Goal: Task Accomplishment & Management: Manage account settings

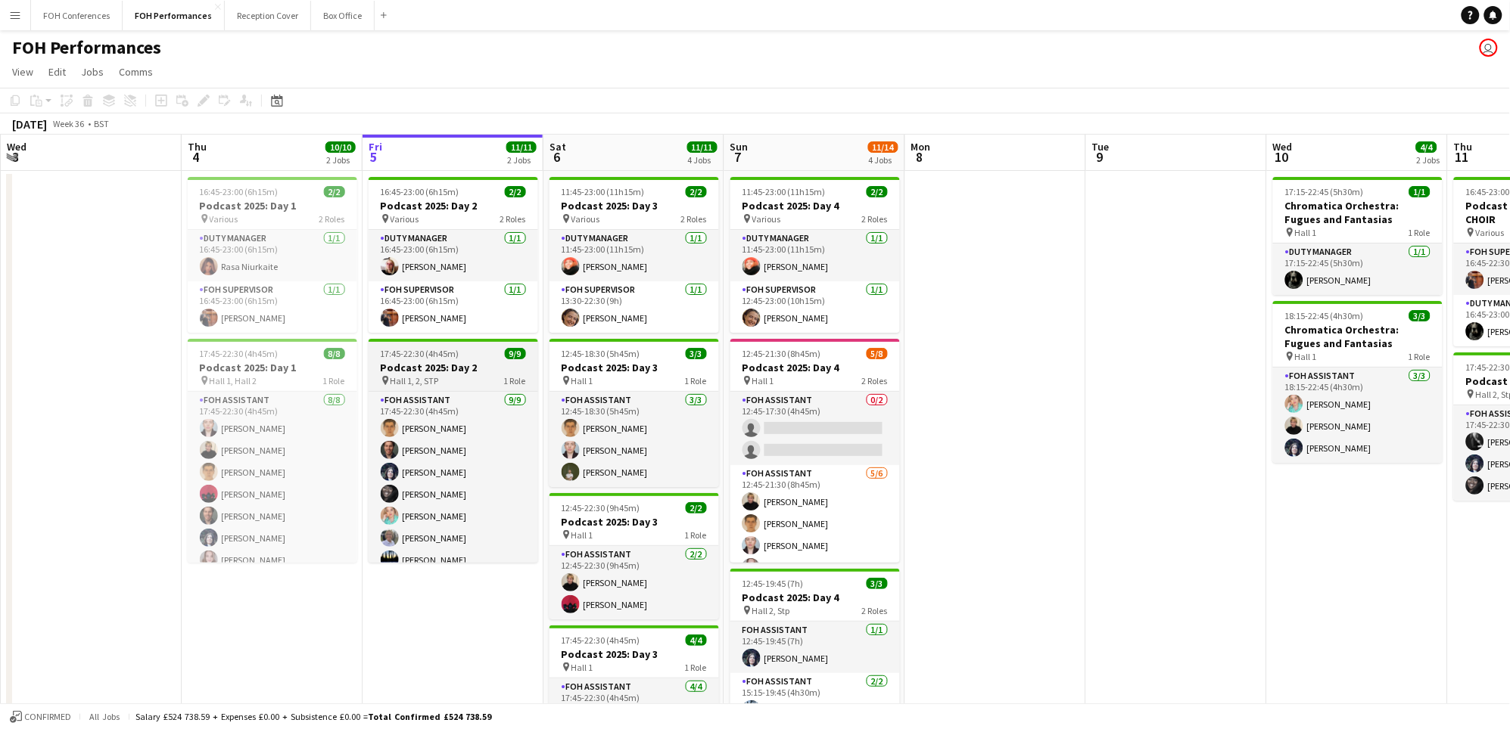
click at [418, 349] on span "17:45-22:30 (4h45m)" at bounding box center [420, 353] width 79 height 11
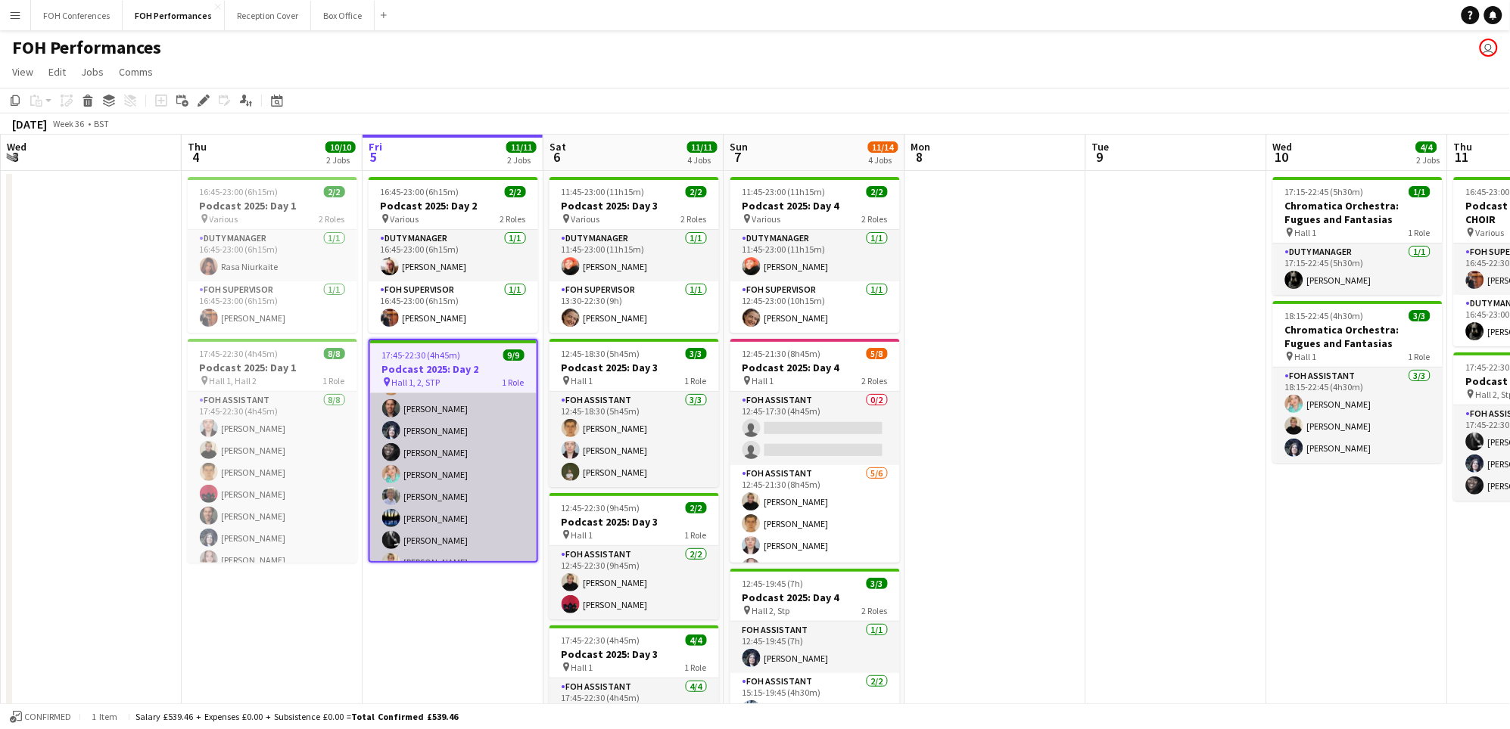
scroll to position [44, 0]
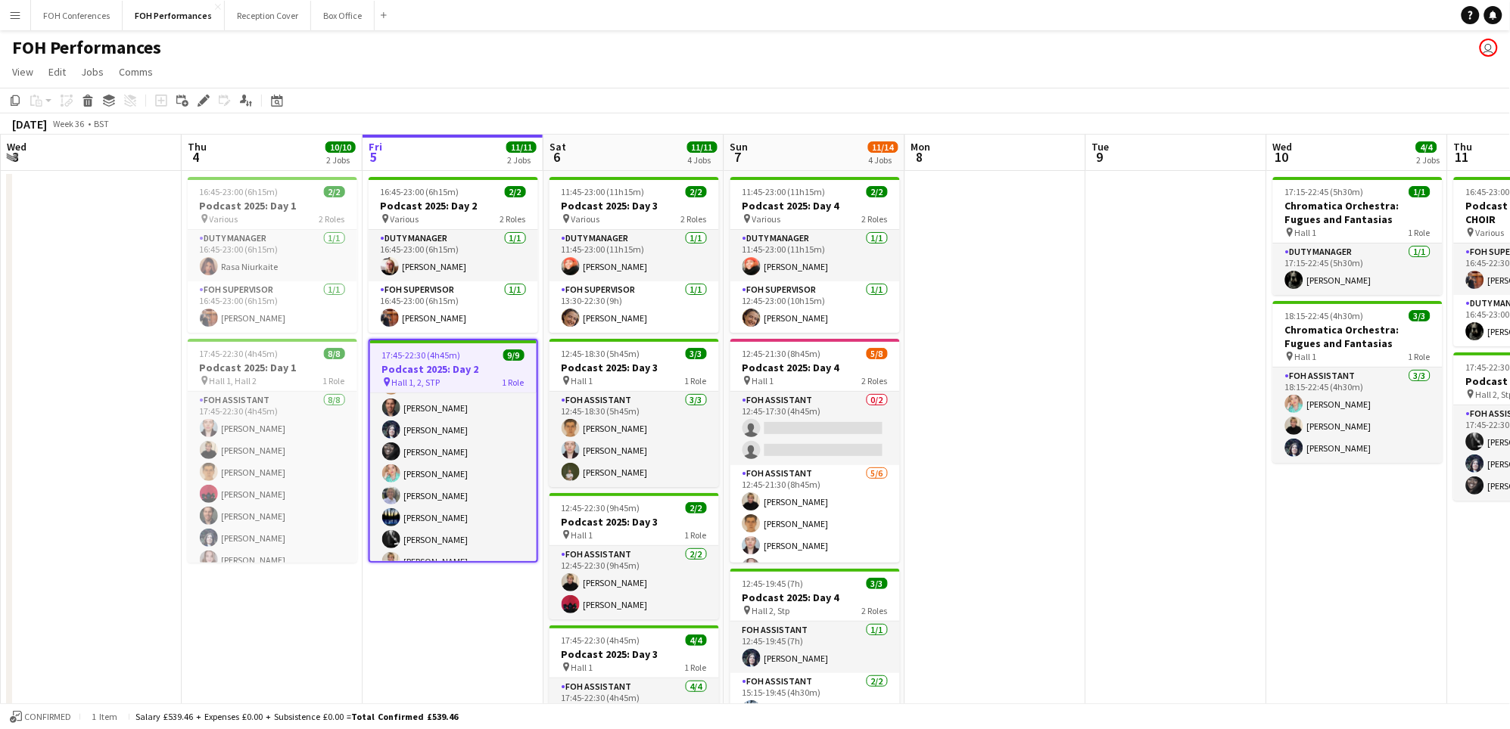
click at [418, 357] on span "17:45-22:30 (4h45m)" at bounding box center [421, 355] width 79 height 11
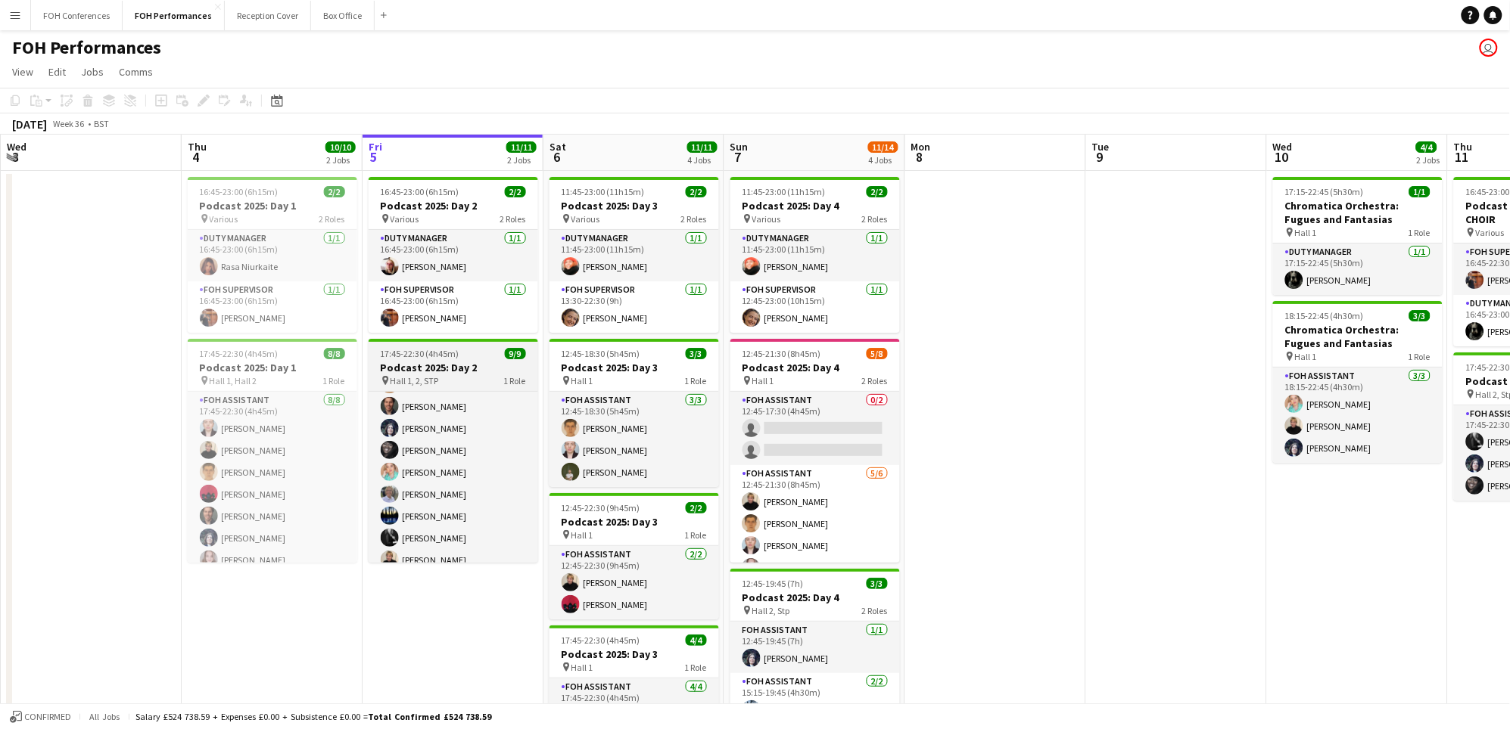
click at [418, 357] on span "17:45-22:30 (4h45m)" at bounding box center [420, 353] width 79 height 11
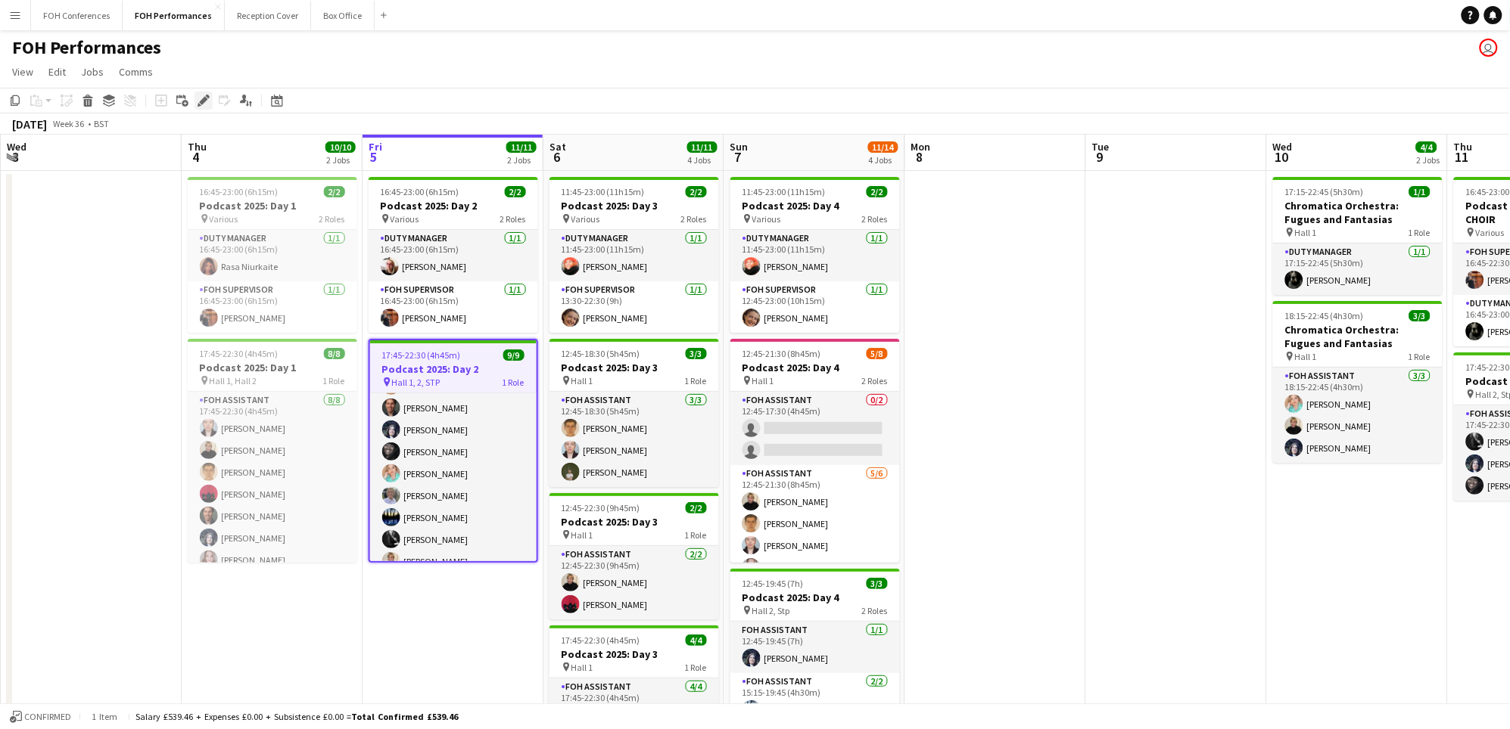
click at [200, 104] on icon at bounding box center [203, 101] width 8 height 8
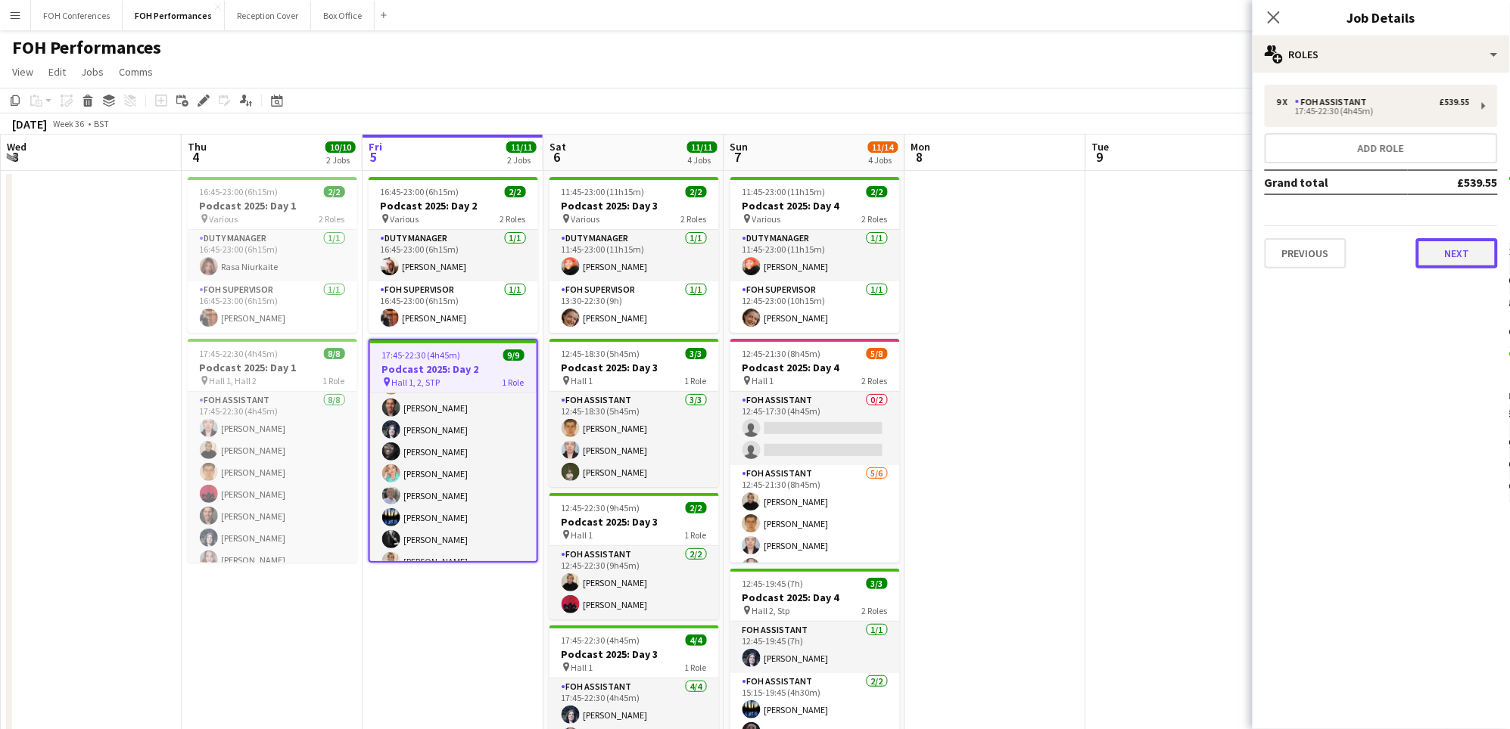
click at [1436, 253] on button "Next" at bounding box center [1457, 253] width 82 height 30
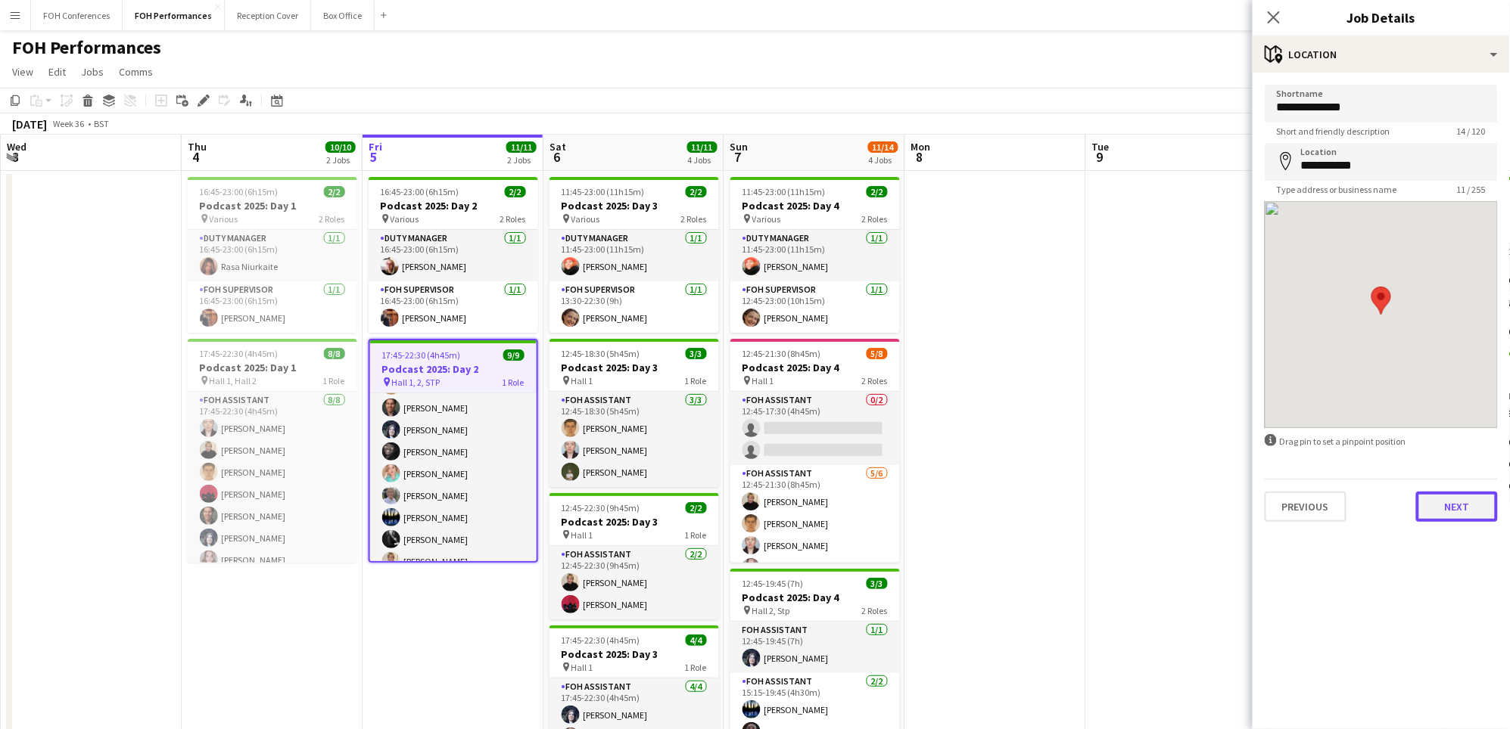
click at [1447, 503] on button "Next" at bounding box center [1457, 507] width 82 height 30
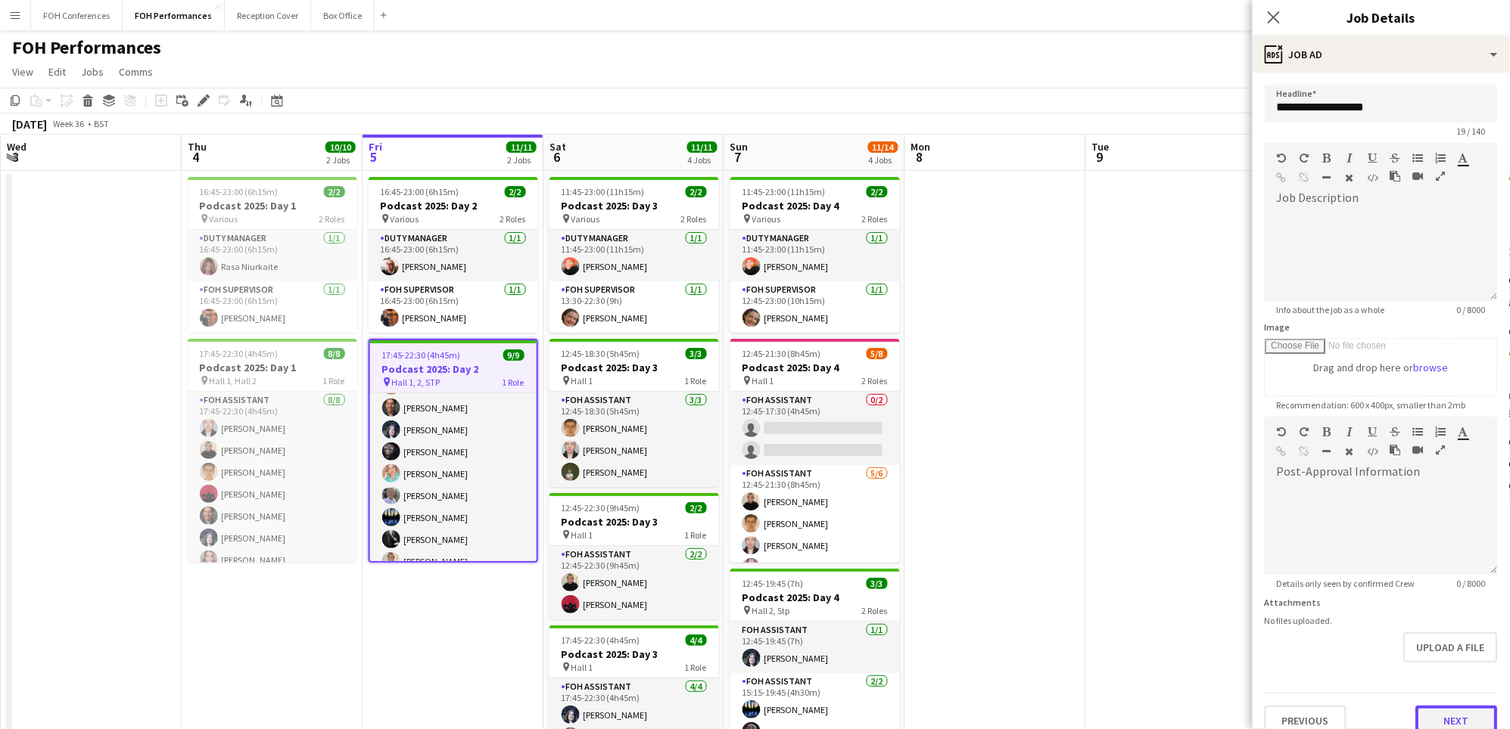
click at [1444, 714] on button "Next" at bounding box center [1457, 721] width 82 height 30
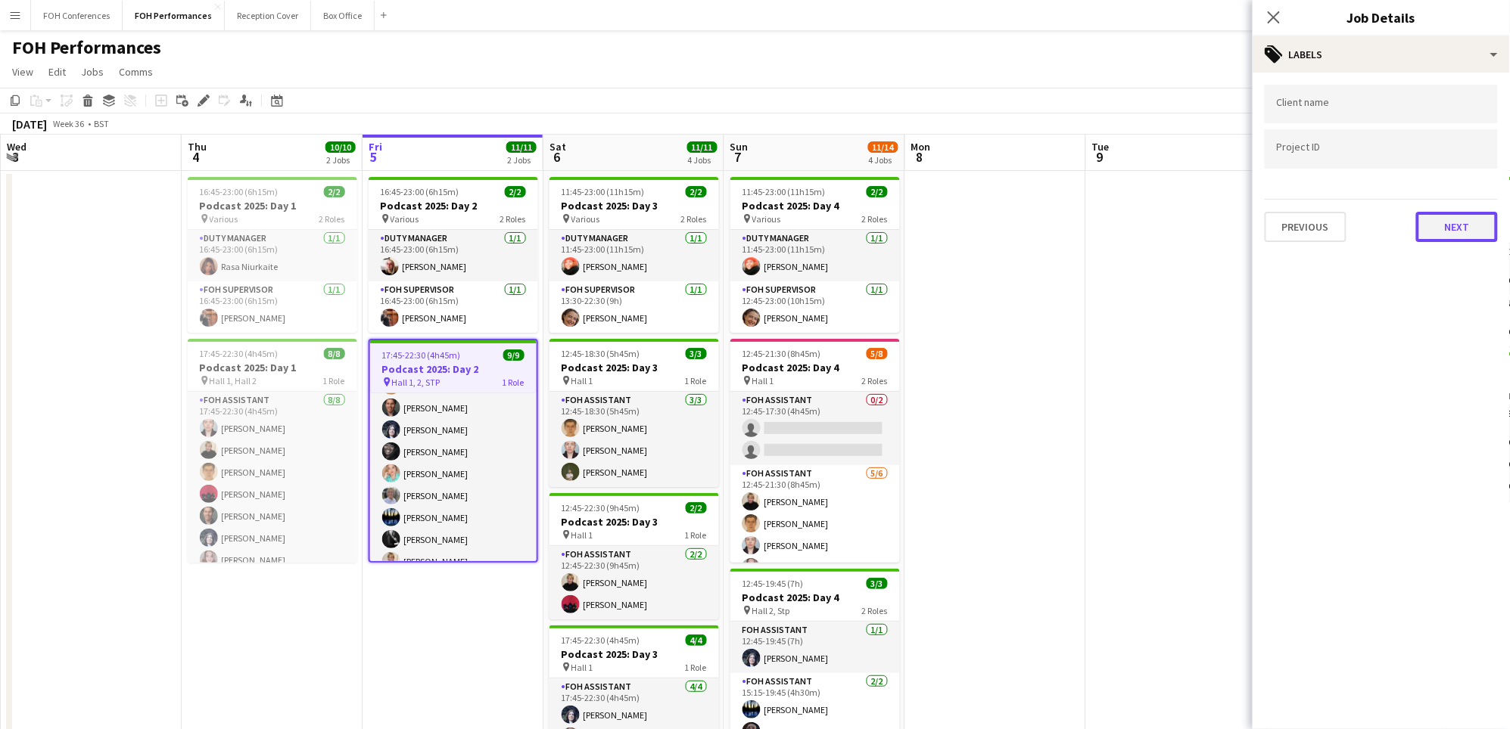
click at [1454, 225] on button "Next" at bounding box center [1457, 227] width 82 height 30
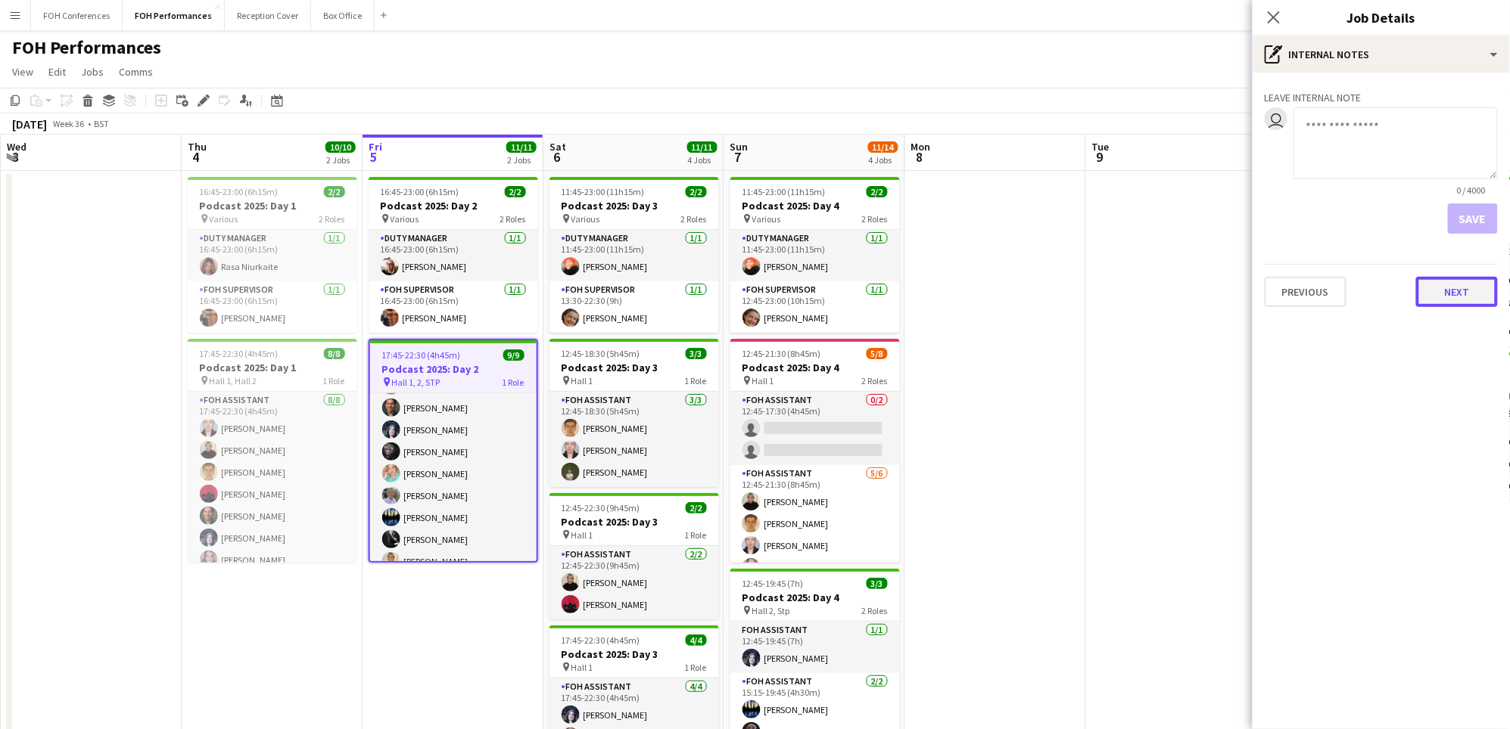
click at [1463, 290] on button "Next" at bounding box center [1457, 292] width 82 height 30
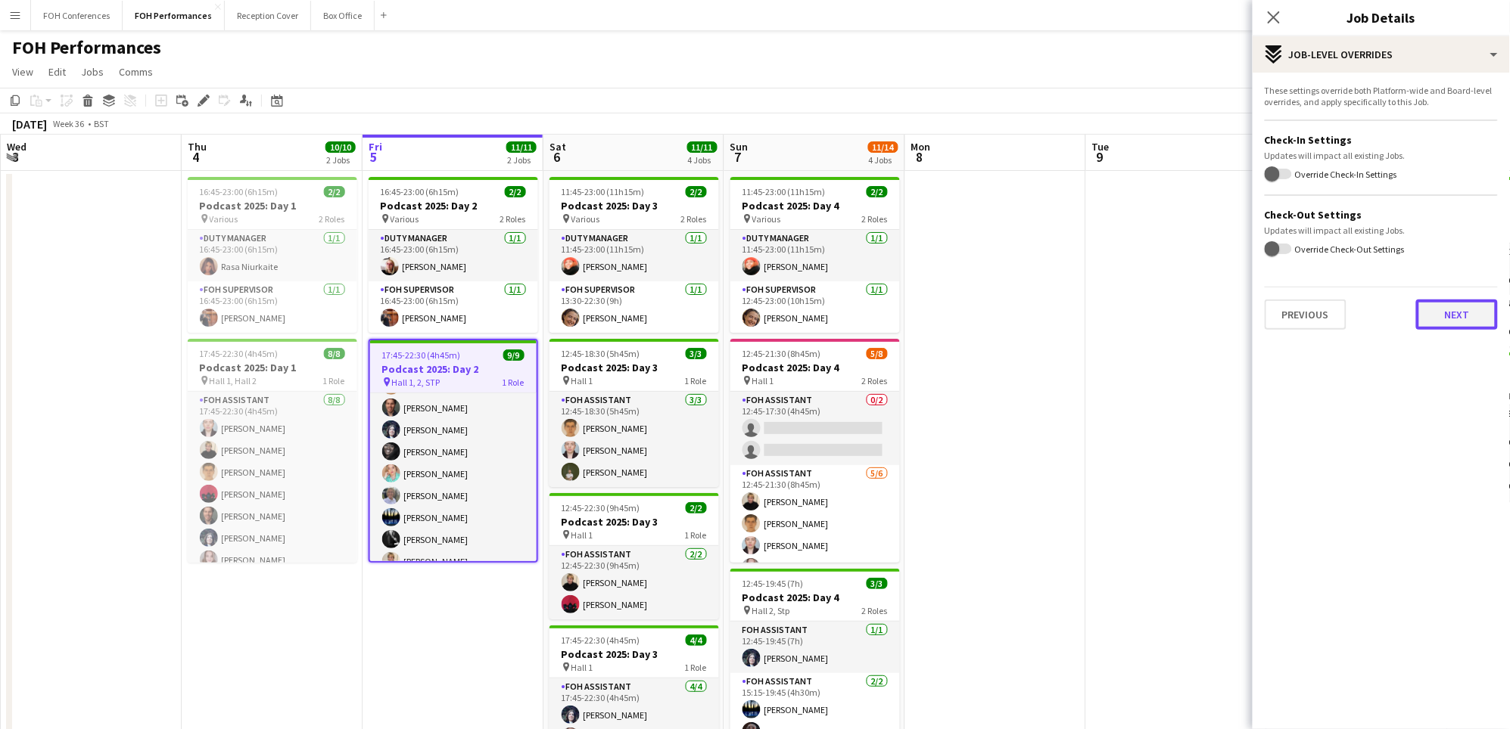
click at [1451, 320] on button "Next" at bounding box center [1457, 315] width 82 height 30
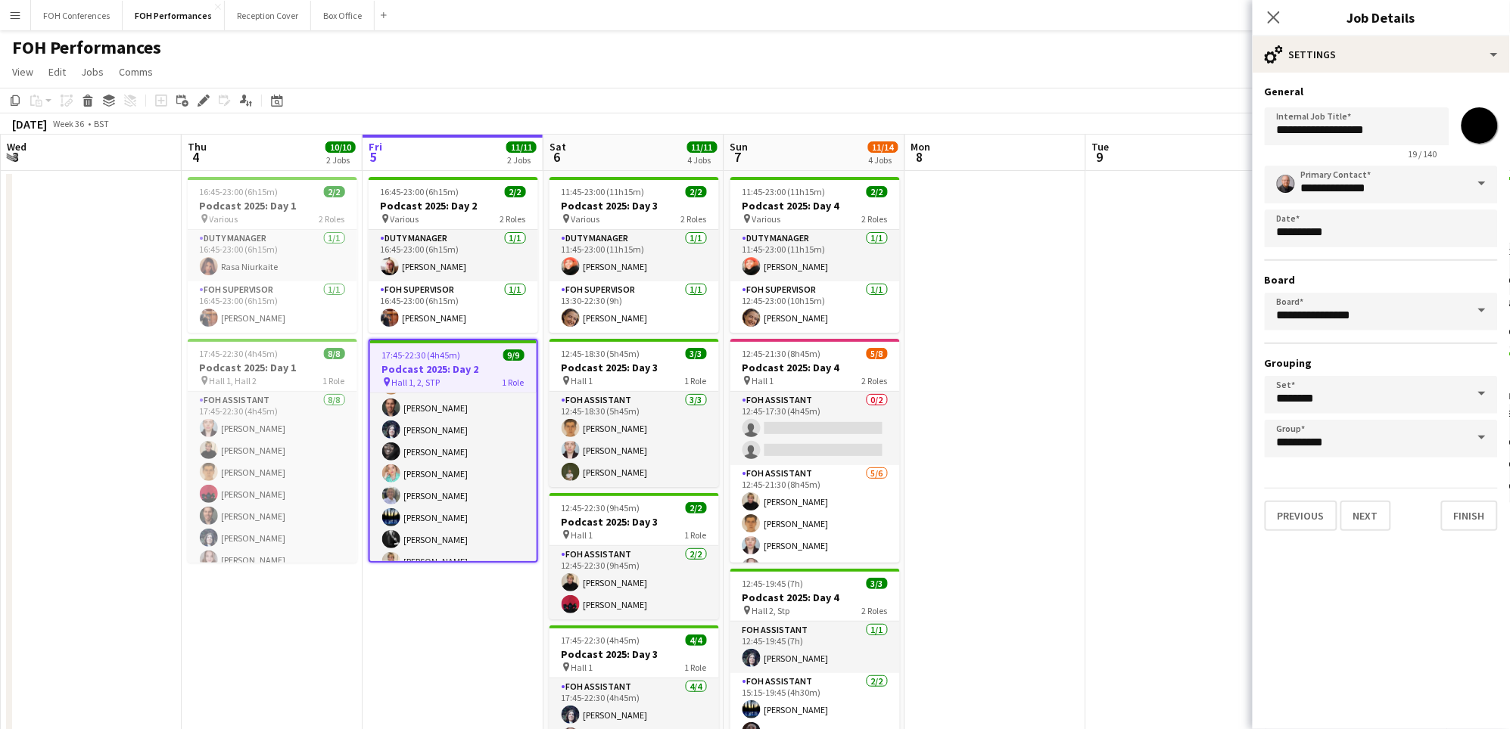
click at [1477, 127] on input "*******" at bounding box center [1479, 125] width 54 height 54
type input "*******"
click at [1390, 83] on div "**********" at bounding box center [1380, 308] width 257 height 471
click at [1467, 502] on button "Finish" at bounding box center [1469, 516] width 57 height 30
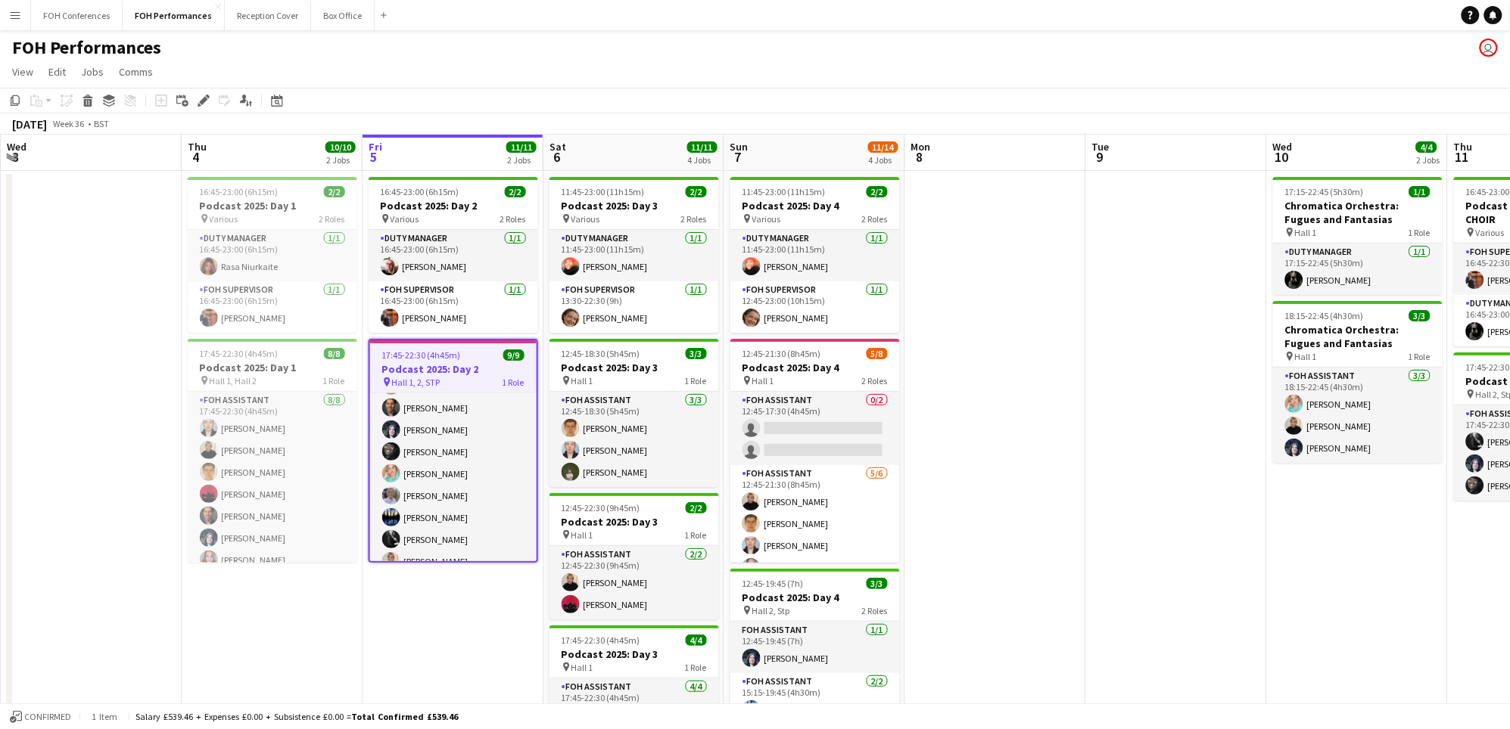
click at [718, 42] on div "FOH Performances user" at bounding box center [755, 44] width 1510 height 29
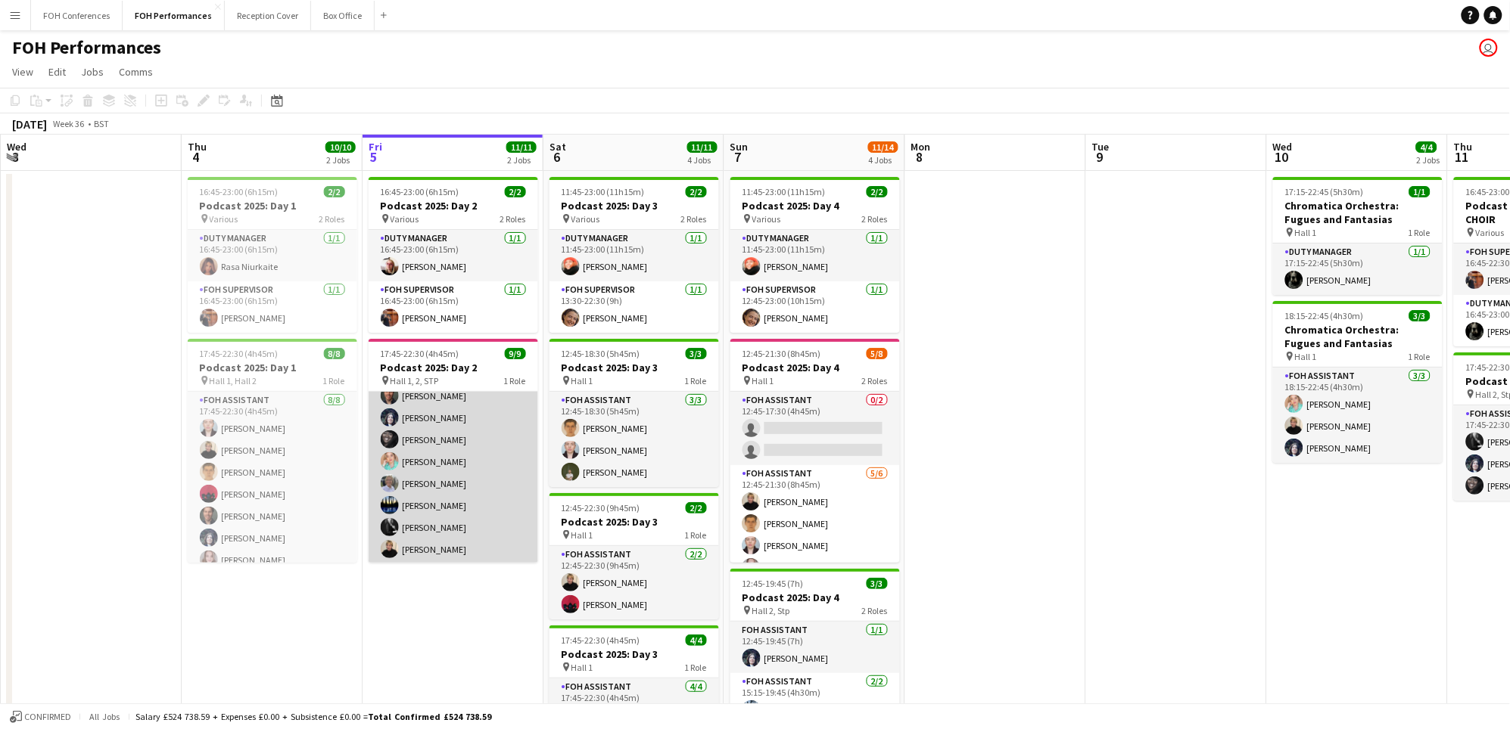
scroll to position [55, 0]
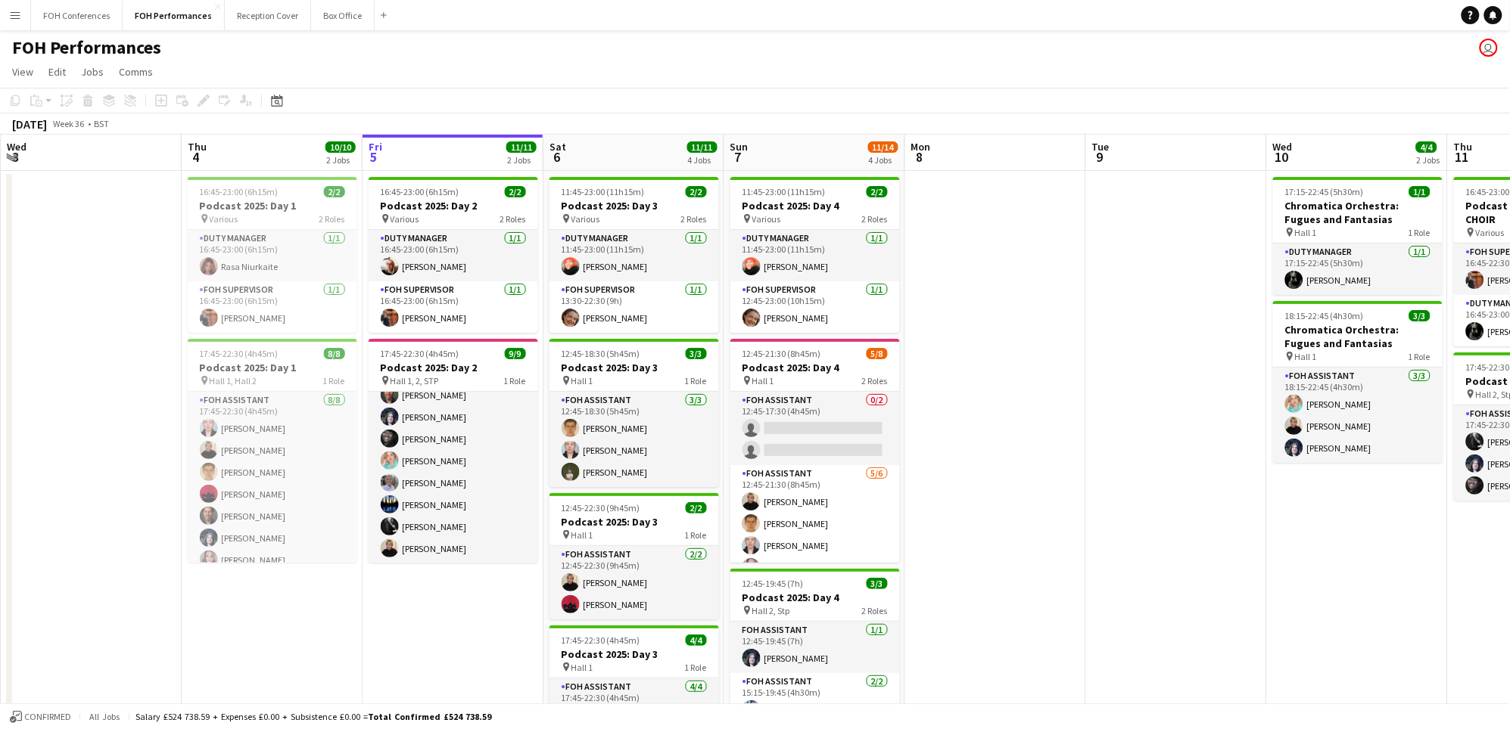
click at [628, 59] on app-page-menu "View Day view expanded Day view collapsed Month view Date picker Jump to [DATE]…" at bounding box center [755, 73] width 1510 height 29
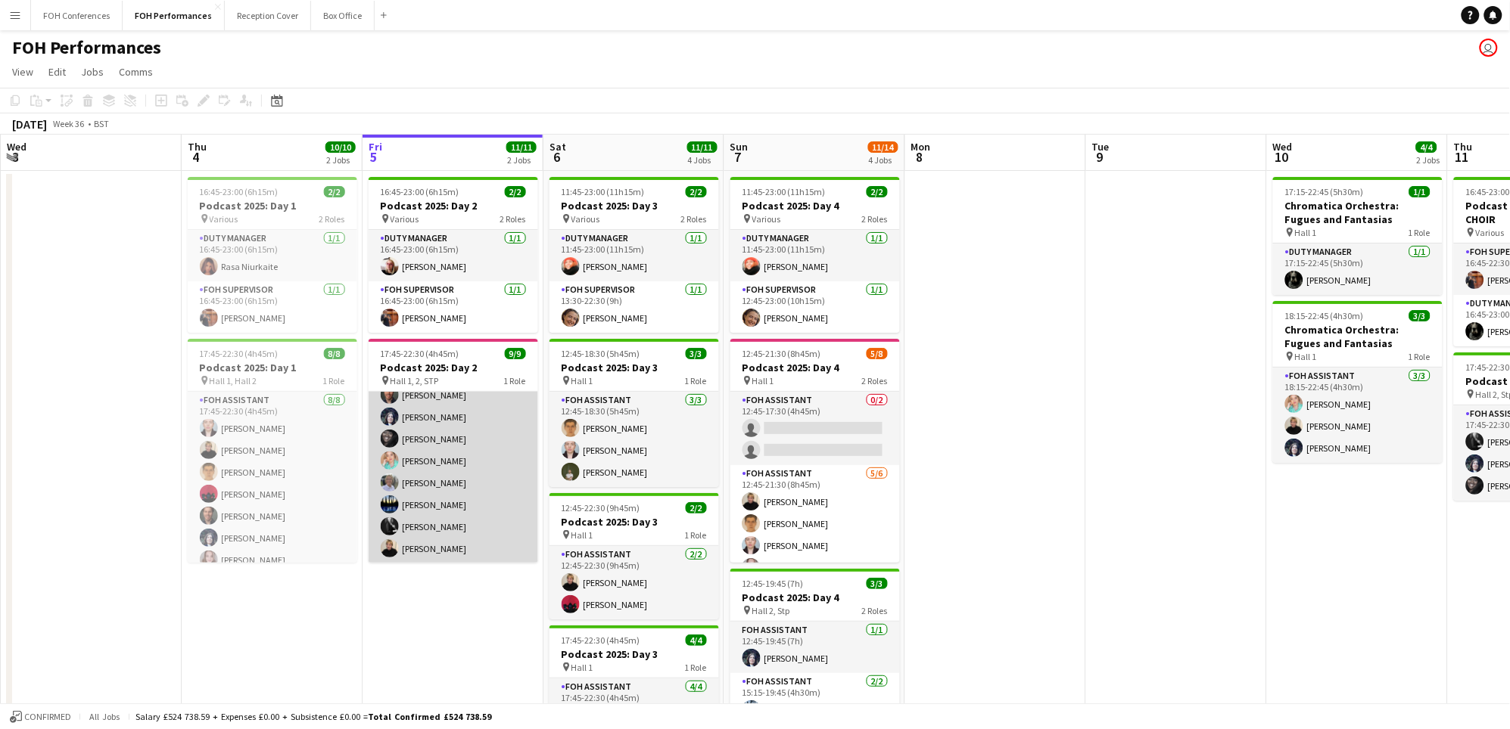
scroll to position [0, 0]
click at [429, 446] on app-card-role "FOH Assistant [DATE] 17:45-22:30 (4h45m) [PERSON_NAME] [PERSON_NAME] [PERSON_NA…" at bounding box center [453, 505] width 169 height 227
